Goal: Transaction & Acquisition: Purchase product/service

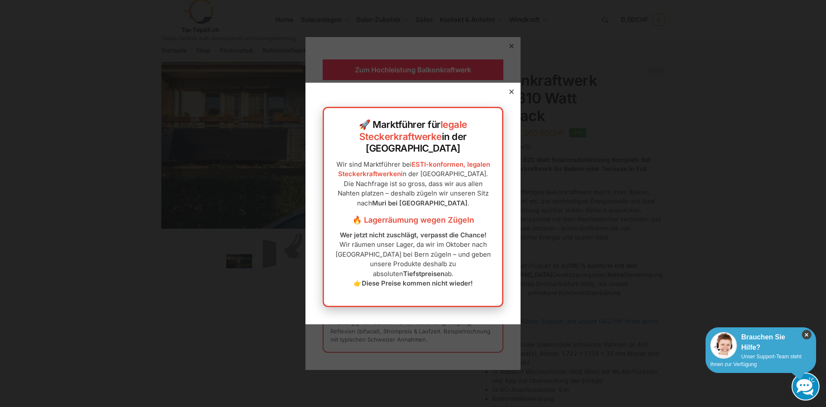
click at [802, 334] on icon "×" at bounding box center [806, 334] width 9 height 9
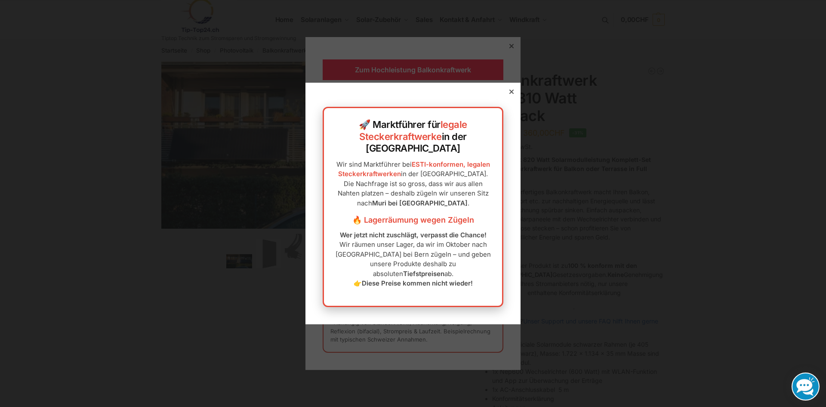
click at [509, 94] on icon at bounding box center [511, 91] width 4 height 4
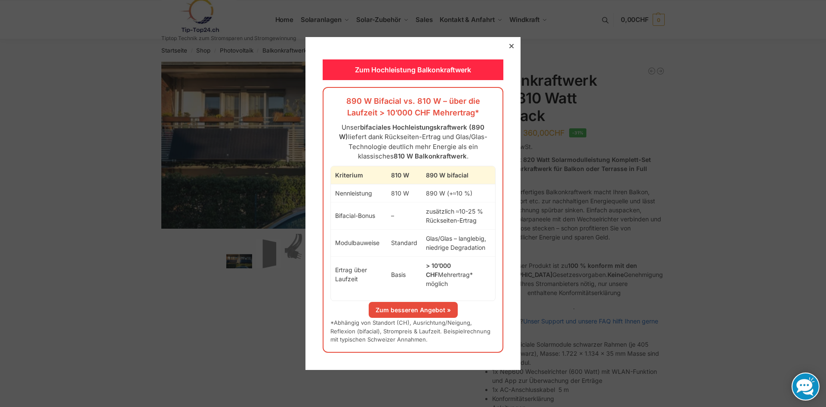
click at [412, 305] on link "Zum besseren Angebot »" at bounding box center [413, 310] width 89 height 16
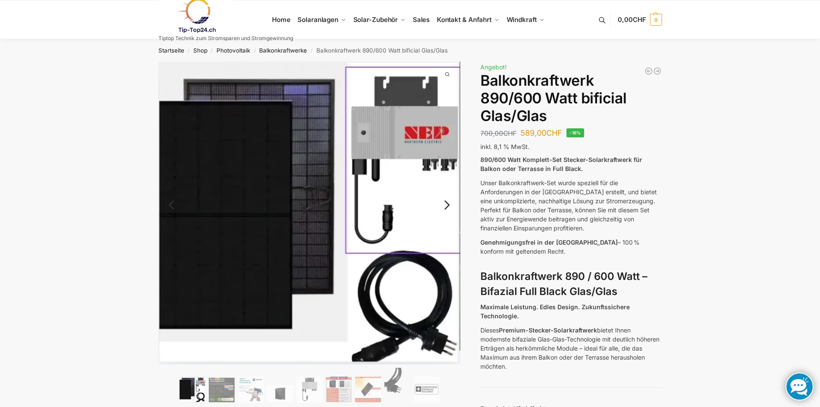
click at [176, 205] on link "Previous" at bounding box center [179, 209] width 42 height 9
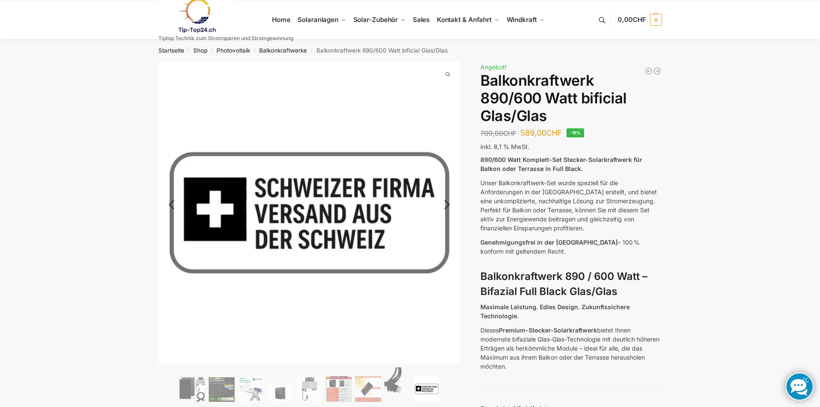
click at [175, 204] on link "Previous" at bounding box center [179, 208] width 42 height 9
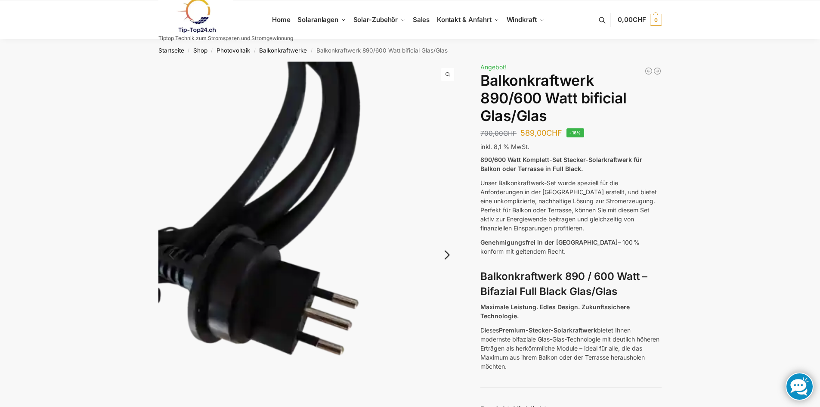
click at [169, 256] on link "Previous" at bounding box center [179, 259] width 42 height 9
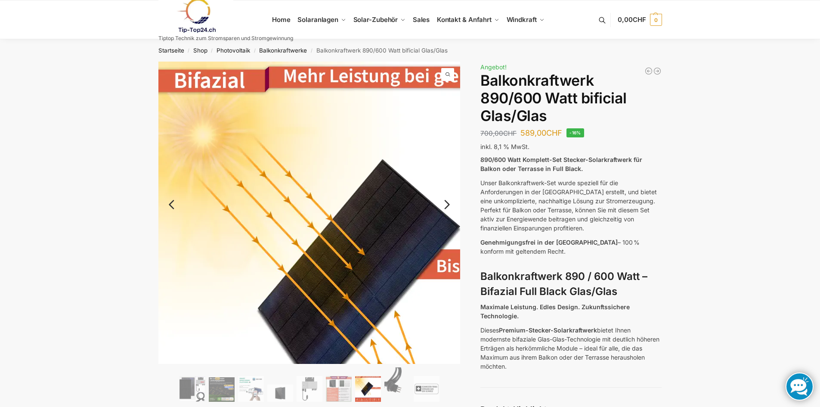
click at [169, 256] on img at bounding box center [373, 277] width 430 height 430
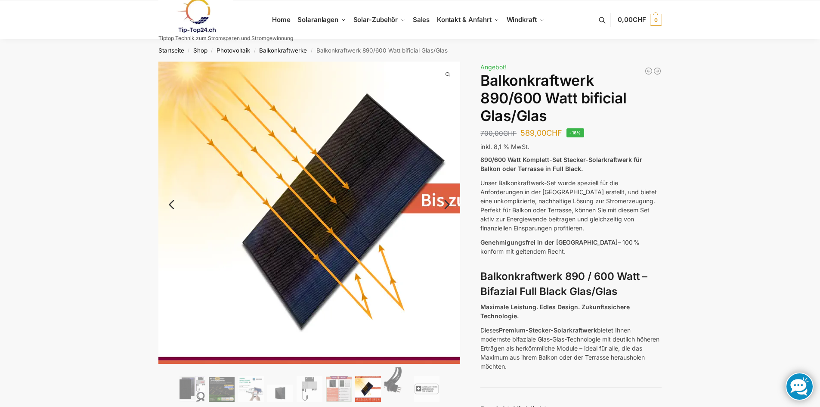
click at [195, 217] on img at bounding box center [358, 211] width 430 height 430
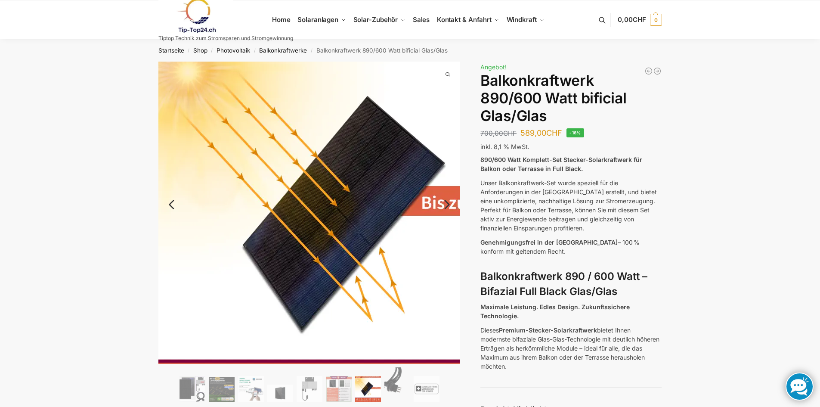
click at [194, 211] on img at bounding box center [358, 213] width 430 height 430
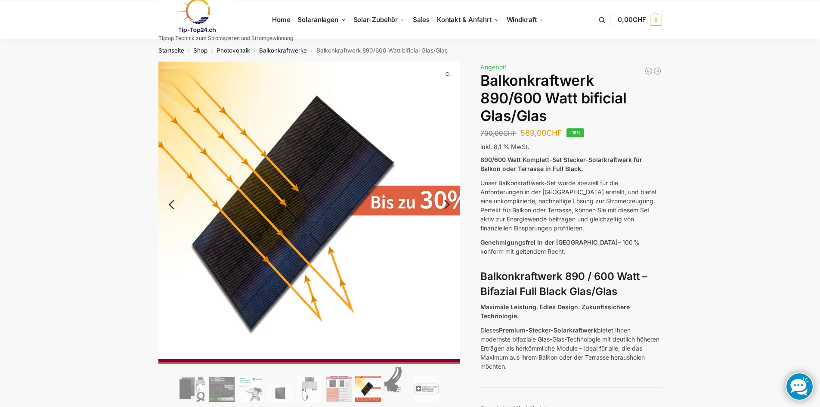
click at [314, 212] on img at bounding box center [308, 213] width 430 height 430
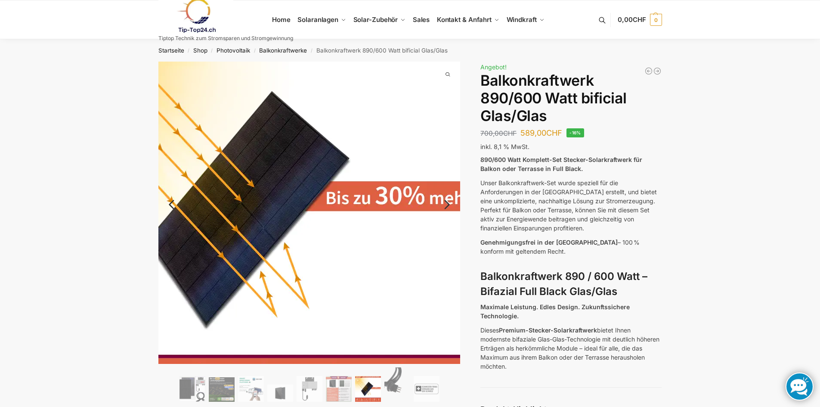
click at [419, 222] on img at bounding box center [263, 209] width 430 height 430
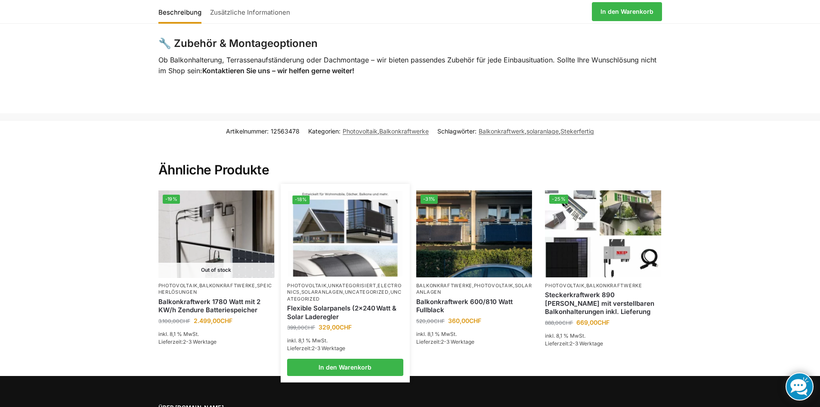
scroll to position [1979, 0]
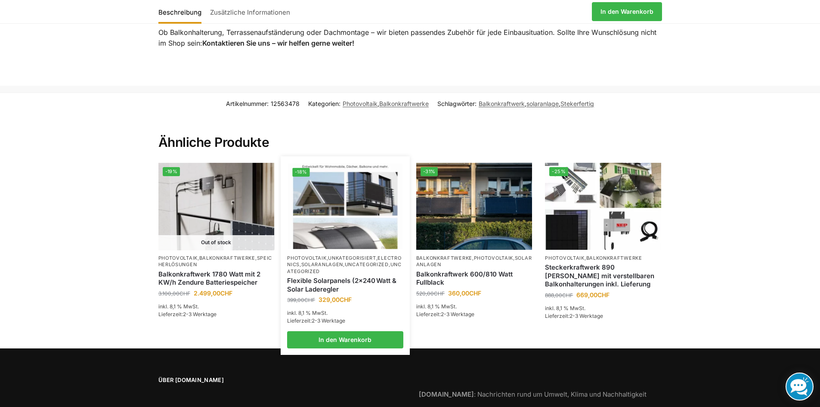
click at [352, 234] on img at bounding box center [345, 206] width 114 height 86
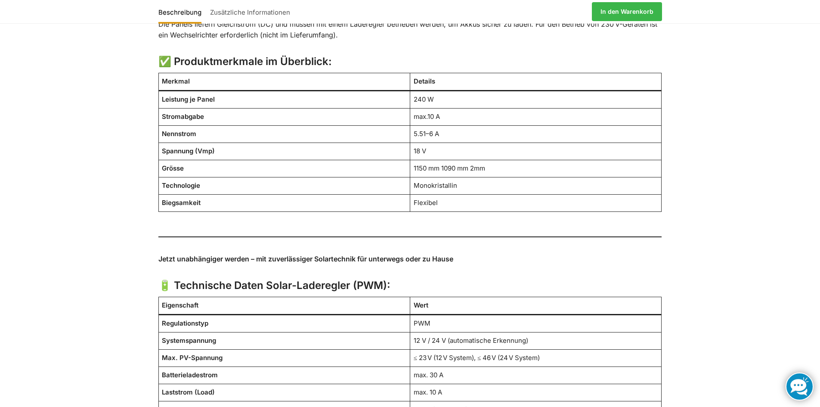
scroll to position [608, 0]
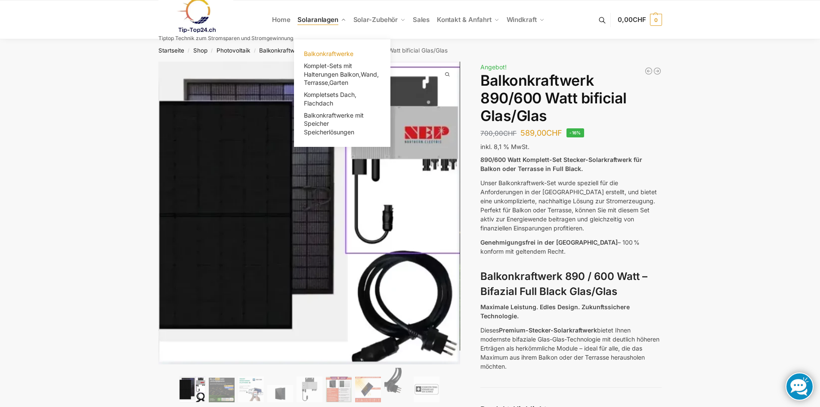
click at [336, 53] on span "Balkonkraftwerke" at bounding box center [328, 53] width 49 height 7
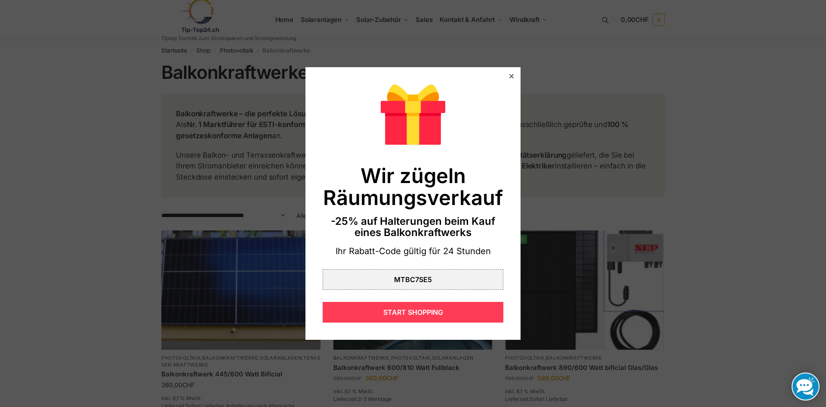
click at [417, 312] on div "START SHOPPING" at bounding box center [413, 312] width 181 height 21
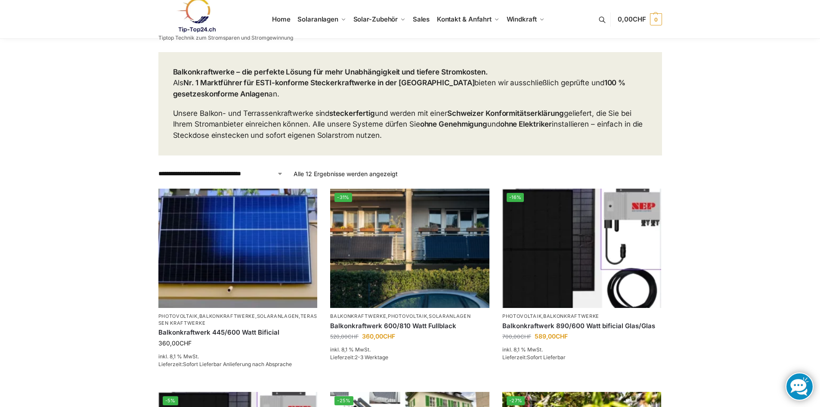
scroll to position [129, 0]
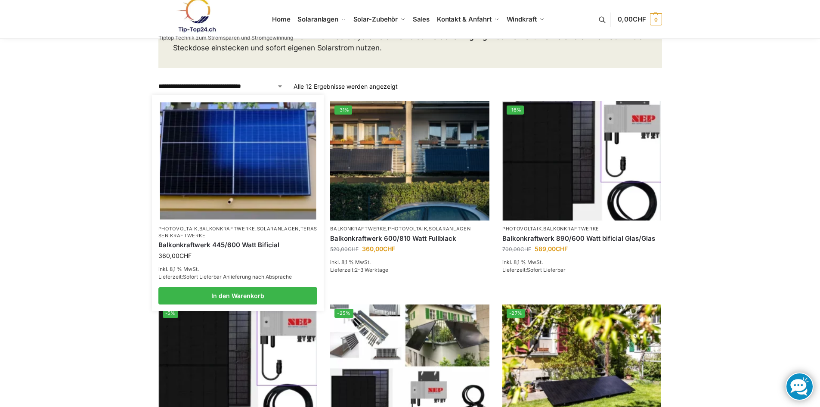
click at [250, 173] on img at bounding box center [238, 160] width 156 height 117
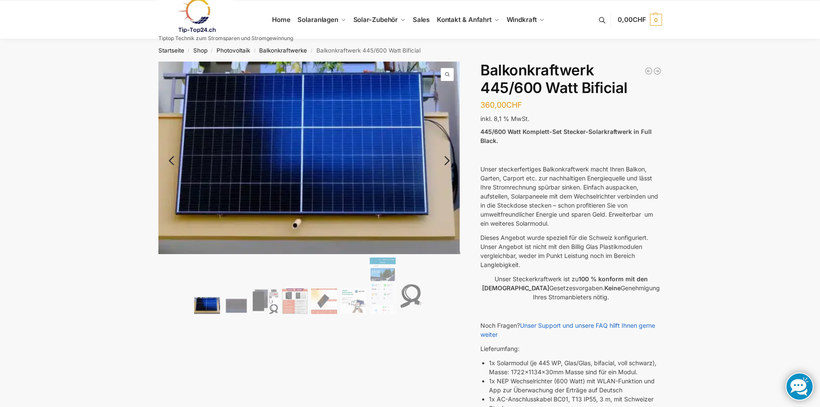
click at [439, 164] on img at bounding box center [309, 158] width 302 height 192
click at [448, 162] on link "Next" at bounding box center [445, 164] width 29 height 9
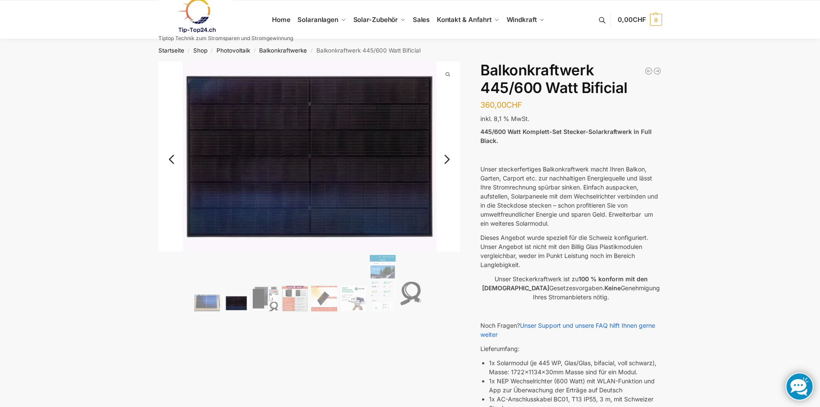
click at [448, 162] on link "Next" at bounding box center [445, 163] width 29 height 9
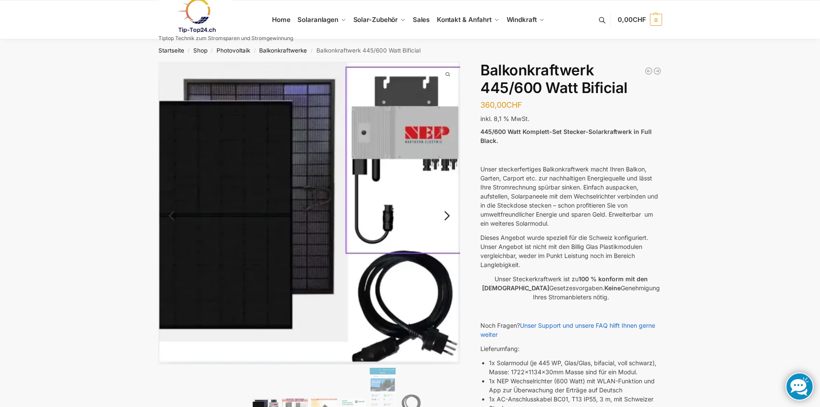
click at [444, 172] on img at bounding box center [309, 213] width 302 height 302
click at [450, 177] on img at bounding box center [309, 213] width 302 height 302
click at [456, 173] on img at bounding box center [309, 213] width 302 height 302
click at [351, 182] on img at bounding box center [309, 213] width 302 height 302
click at [449, 216] on link "Next" at bounding box center [445, 220] width 29 height 9
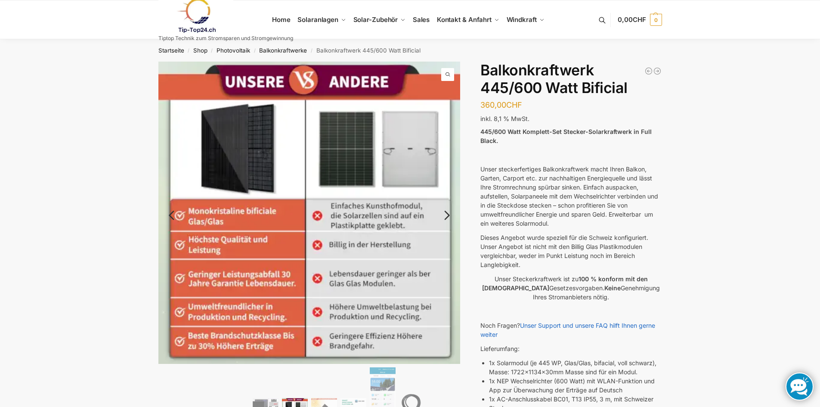
click at [396, 167] on img at bounding box center [309, 213] width 302 height 302
click at [446, 73] on span at bounding box center [447, 74] width 13 height 13
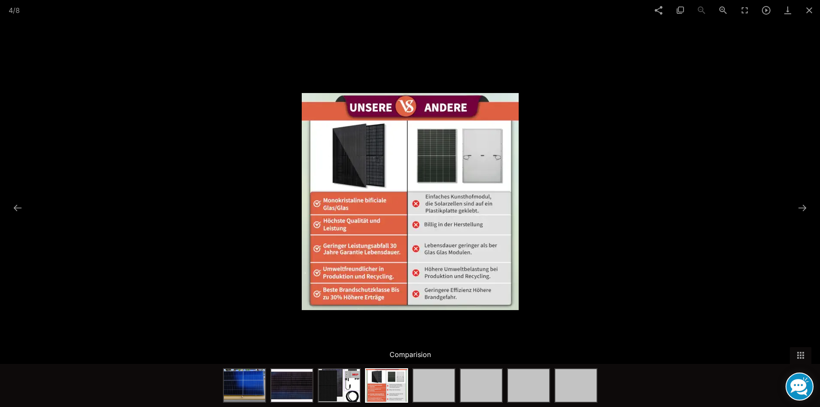
click at [469, 171] on img at bounding box center [410, 201] width 217 height 217
click at [802, 208] on button at bounding box center [802, 207] width 18 height 17
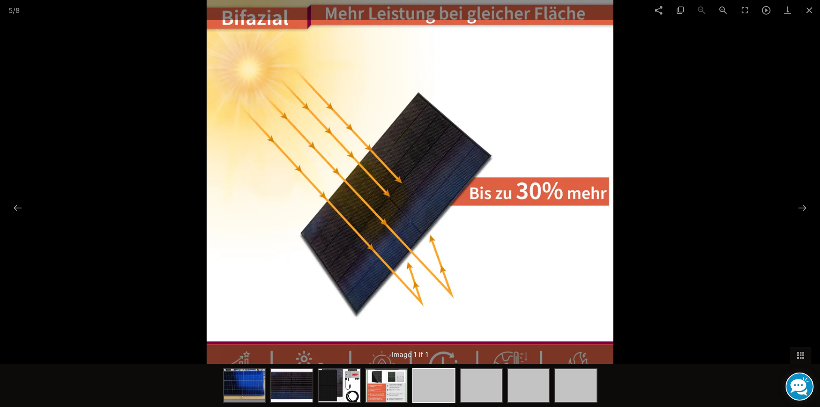
scroll to position [172, 0]
click at [800, 207] on button at bounding box center [802, 207] width 18 height 17
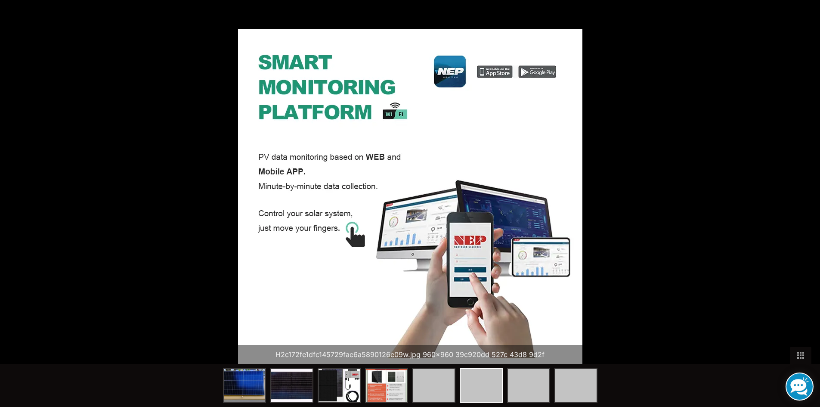
click at [800, 207] on button at bounding box center [806, 207] width 18 height 17
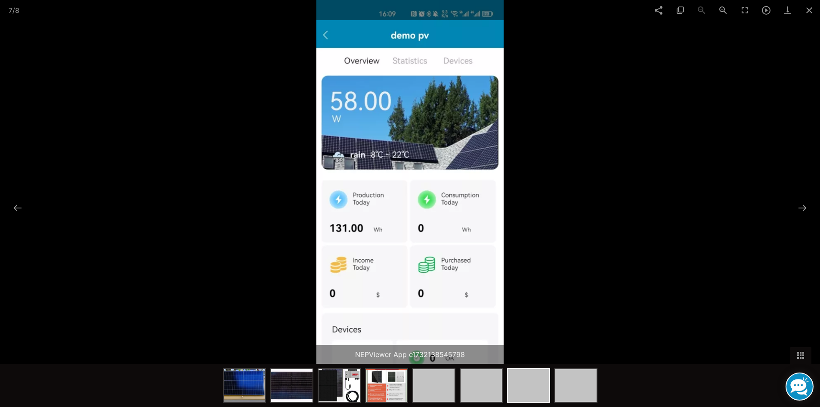
scroll to position [258, 0]
click at [802, 207] on button at bounding box center [802, 207] width 18 height 17
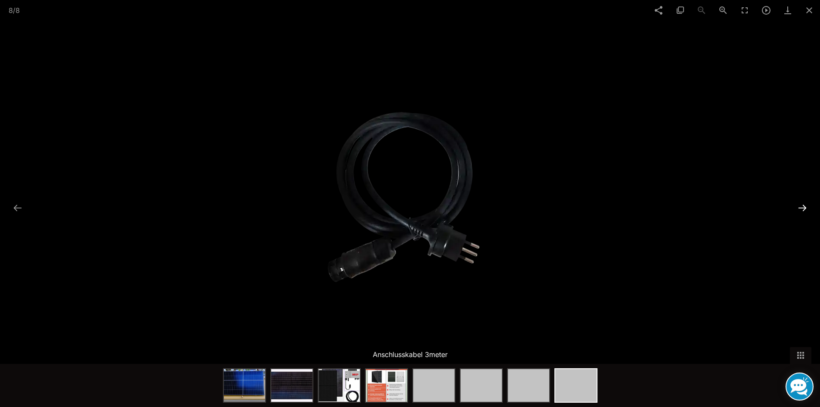
click at [802, 207] on button at bounding box center [802, 207] width 18 height 17
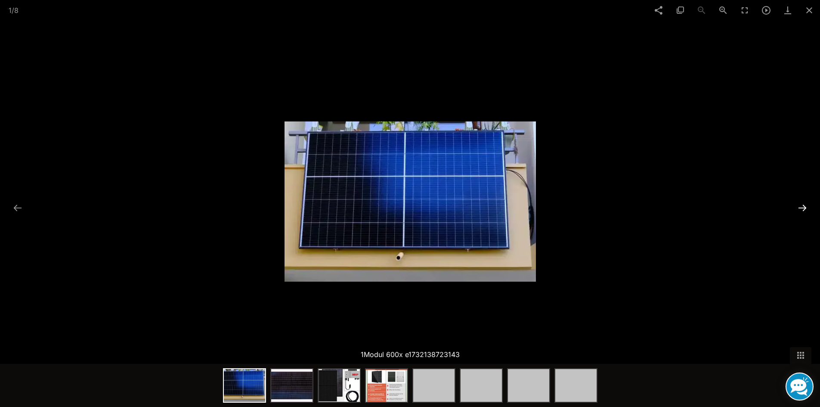
click at [802, 207] on button at bounding box center [802, 207] width 18 height 17
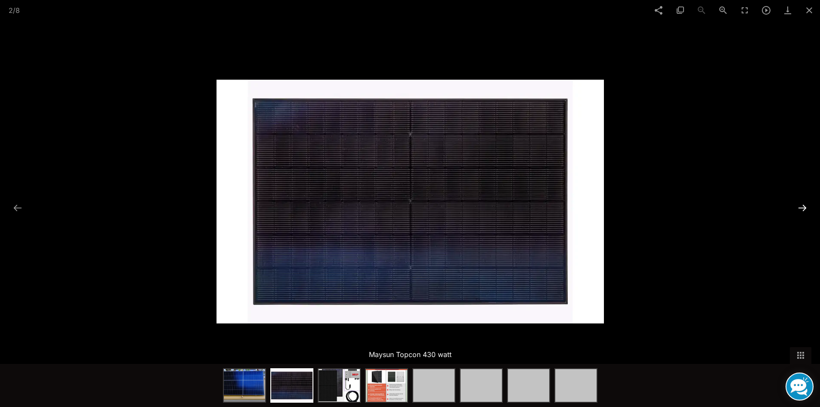
click at [802, 207] on button at bounding box center [802, 207] width 18 height 17
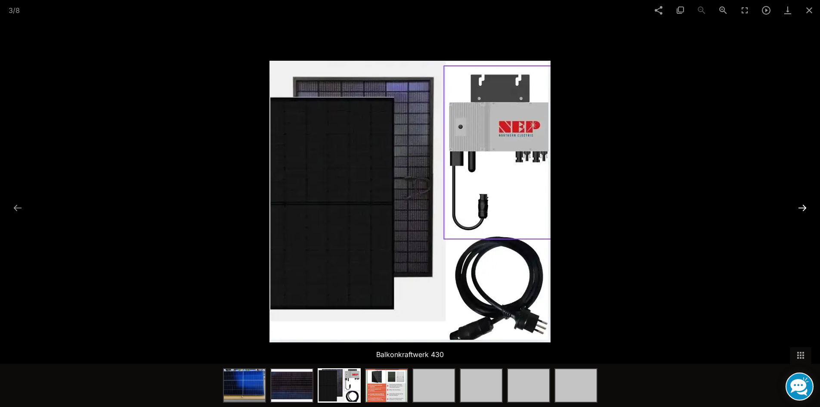
click at [802, 207] on button at bounding box center [802, 207] width 18 height 17
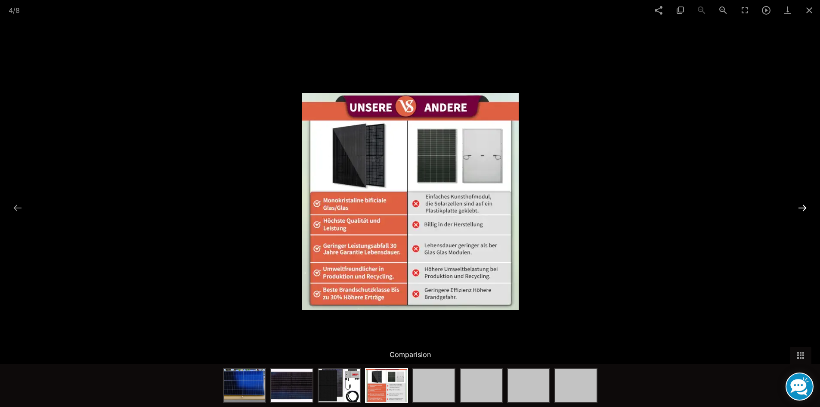
click at [802, 207] on button at bounding box center [802, 207] width 18 height 17
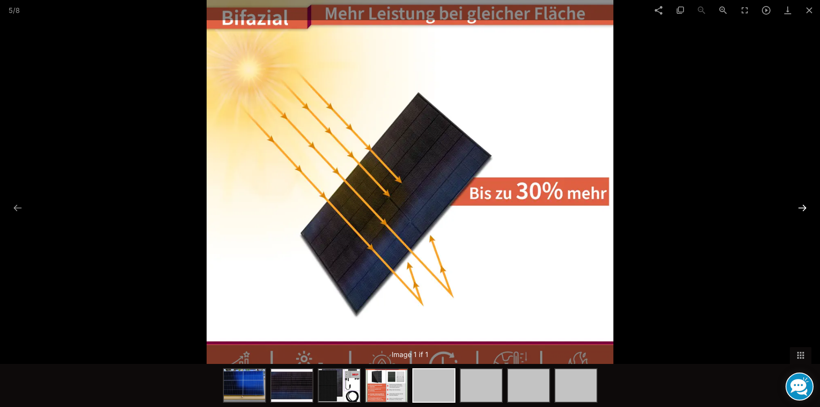
click at [802, 207] on button at bounding box center [802, 207] width 18 height 17
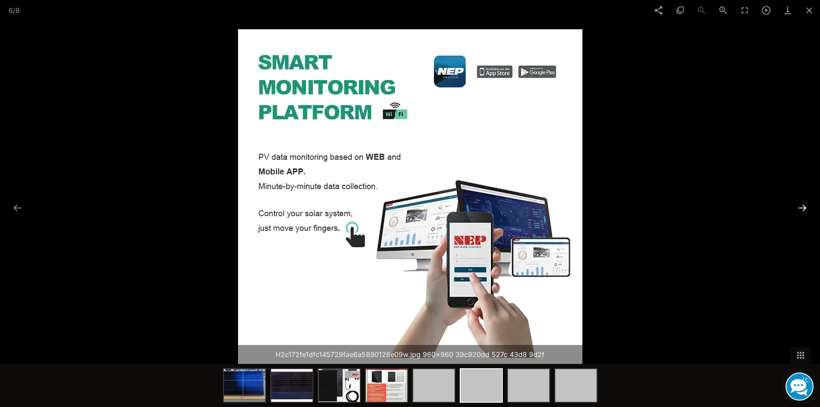
click at [802, 207] on button at bounding box center [802, 207] width 18 height 17
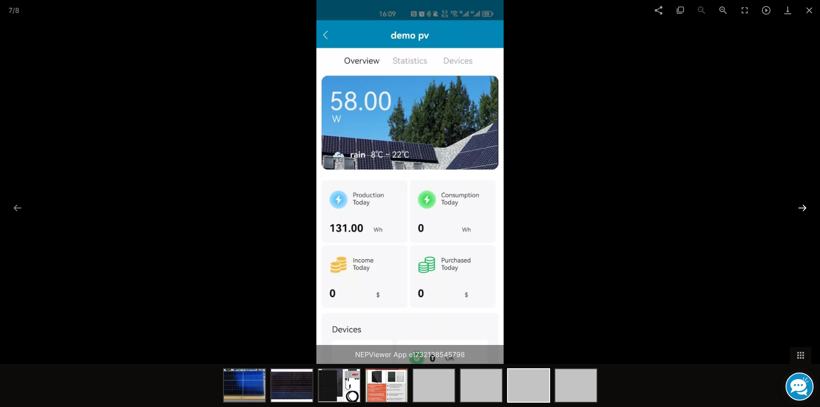
click at [802, 207] on button at bounding box center [802, 207] width 18 height 17
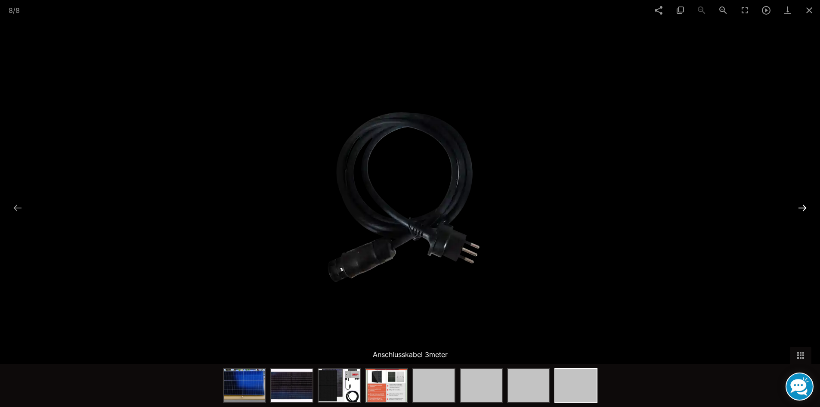
click at [802, 207] on button at bounding box center [802, 207] width 18 height 17
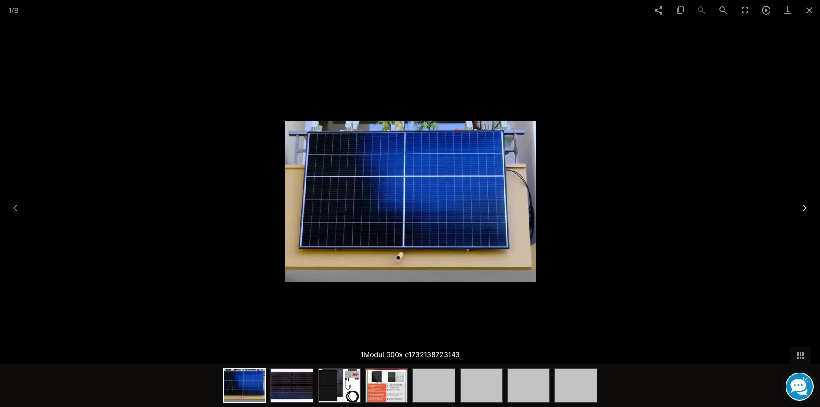
click at [802, 207] on button at bounding box center [802, 207] width 18 height 17
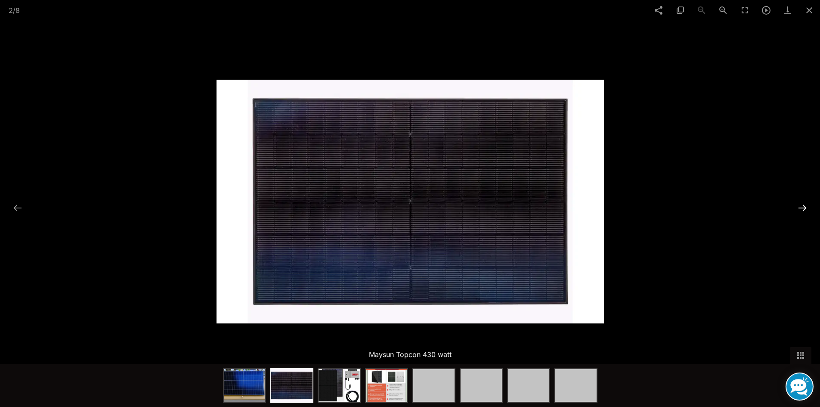
click at [802, 207] on button at bounding box center [802, 207] width 18 height 17
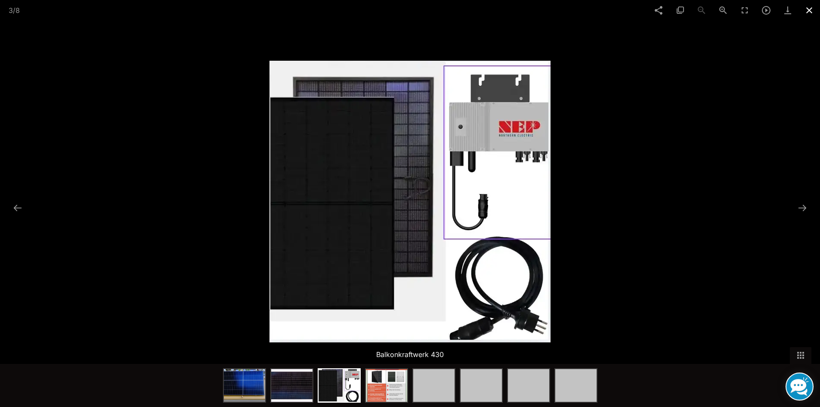
click at [807, 12] on span at bounding box center [809, 10] width 22 height 20
